Goal: Find specific page/section: Find specific page/section

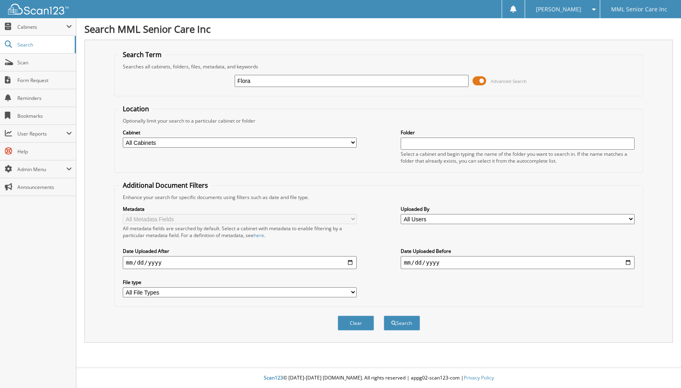
type input "Flora Allen"
click at [408, 323] on button "Search" at bounding box center [402, 322] width 36 height 15
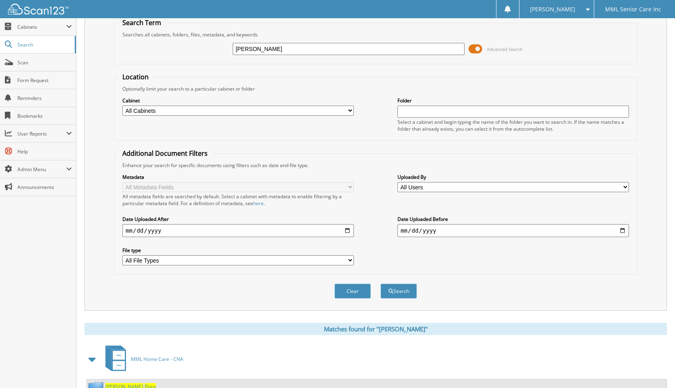
scroll to position [64, 0]
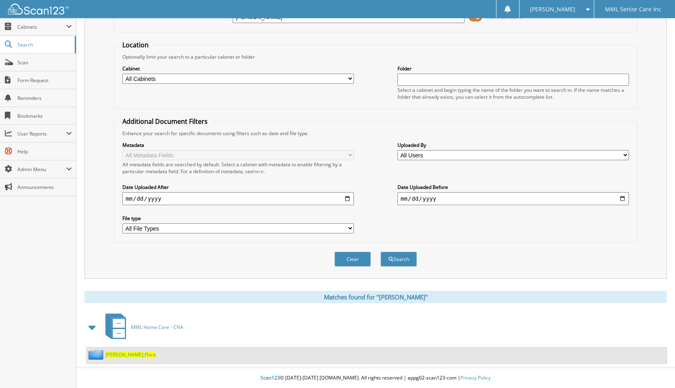
click at [115, 358] on div "Allen , Flora" at bounding box center [121, 354] width 69 height 10
click at [115, 357] on span "Allen" at bounding box center [124, 354] width 38 height 7
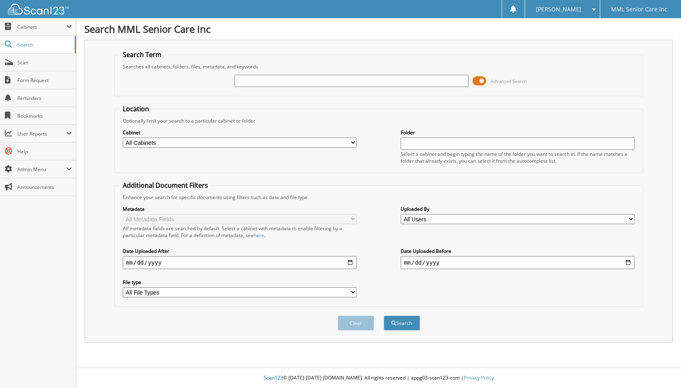
click at [285, 81] on input "text" at bounding box center [352, 81] width 234 height 12
type input "Shilove Charles"
click at [408, 320] on button "Search" at bounding box center [402, 322] width 36 height 15
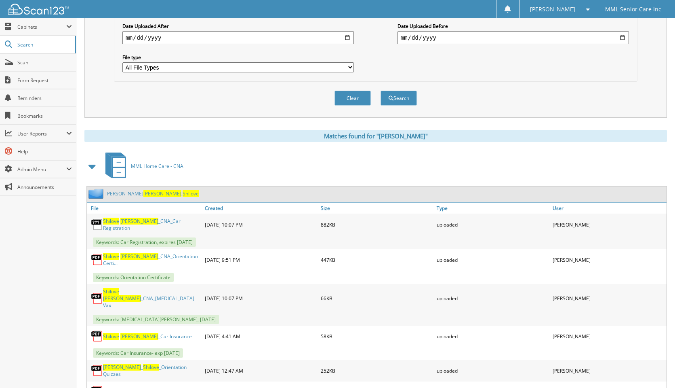
scroll to position [227, 0]
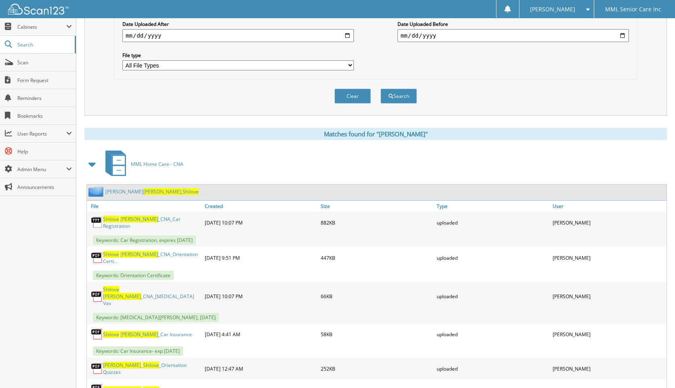
click at [143, 194] on span "[PERSON_NAME]" at bounding box center [162, 191] width 38 height 7
